Goal: Information Seeking & Learning: Learn about a topic

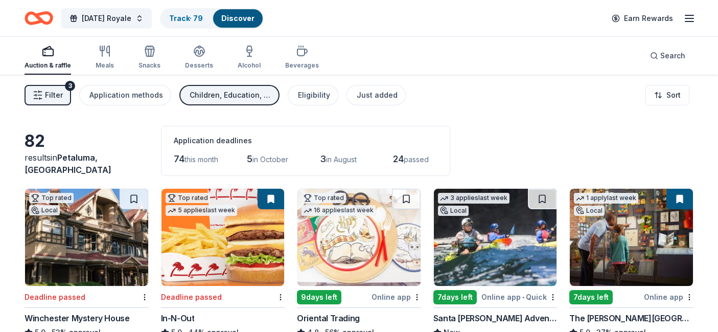
click at [62, 99] on button "Filter 3" at bounding box center [48, 95] width 47 height 20
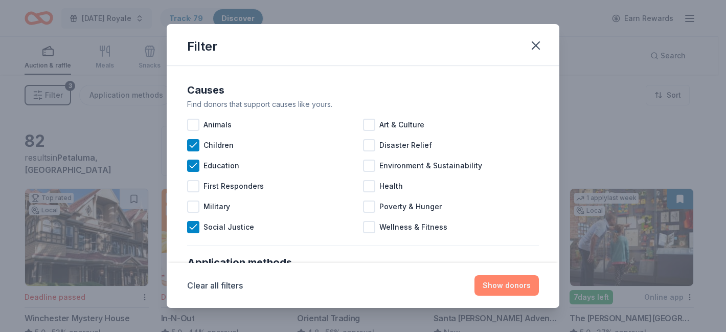
click at [513, 290] on button "Show donors" at bounding box center [506, 285] width 64 height 20
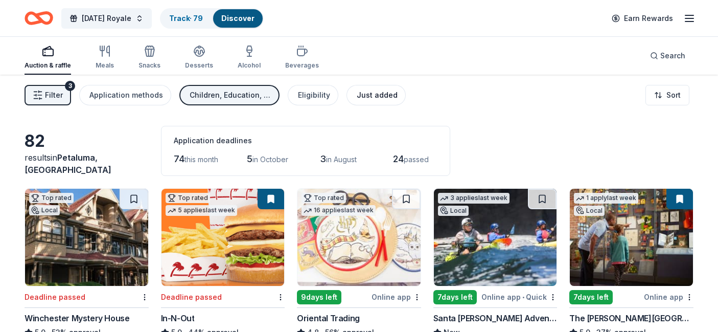
click at [376, 96] on div "Just added" at bounding box center [377, 95] width 41 height 12
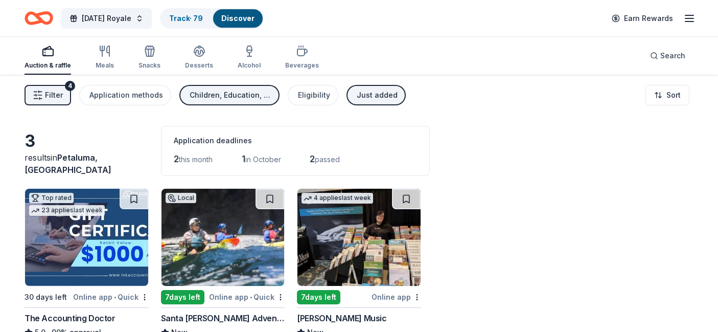
click at [364, 98] on div "Just added" at bounding box center [377, 95] width 41 height 12
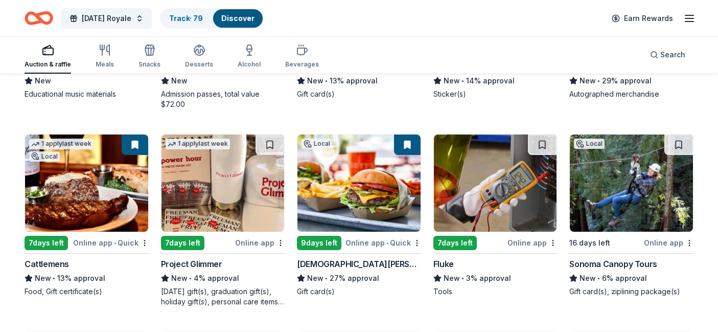
scroll to position [840, 0]
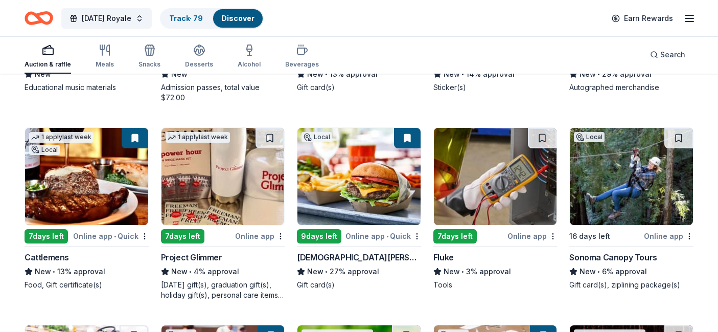
click at [253, 197] on img at bounding box center [222, 176] width 123 height 97
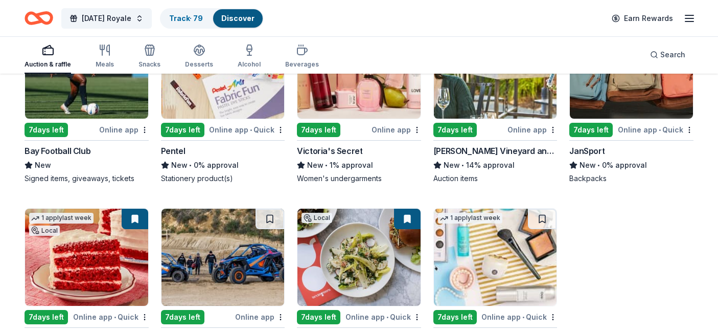
scroll to position [1725, 0]
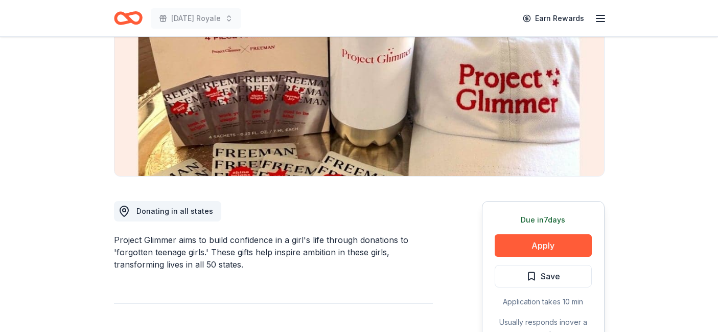
scroll to position [264, 0]
